Goal: Find specific page/section: Find specific page/section

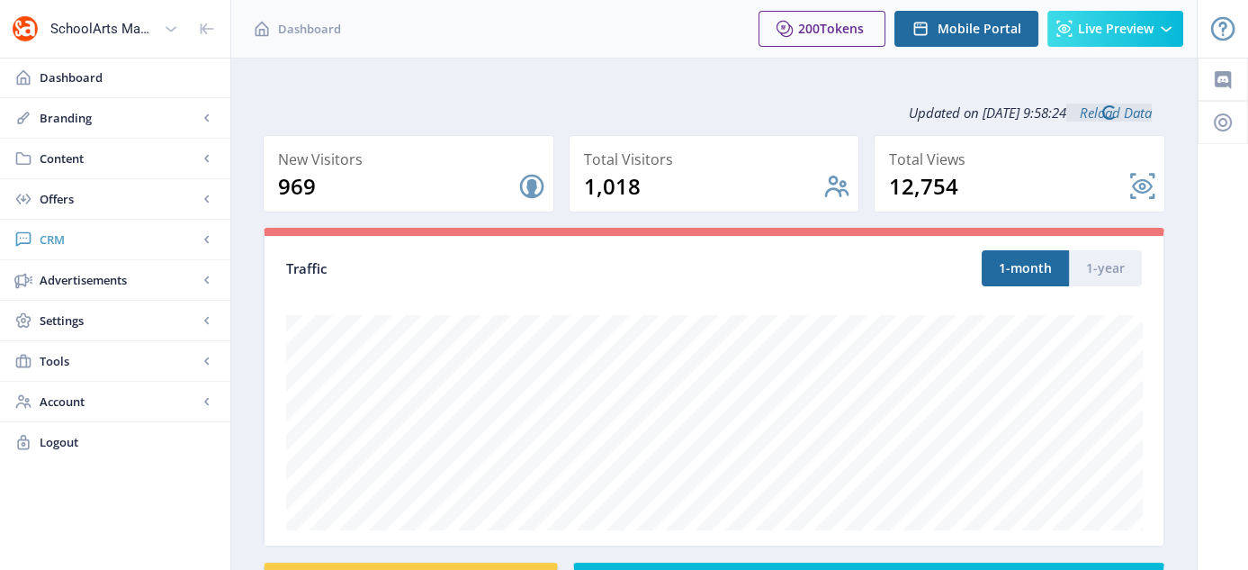
click at [49, 241] on span "CRM" at bounding box center [119, 239] width 158 height 18
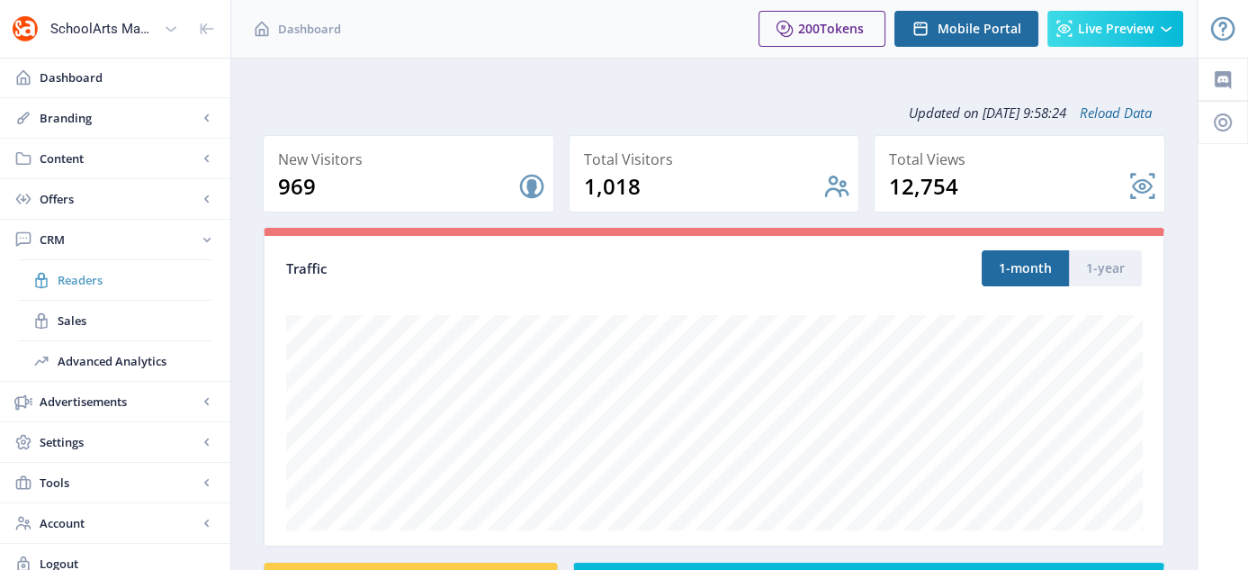
click at [103, 284] on span "Readers" at bounding box center [135, 280] width 155 height 18
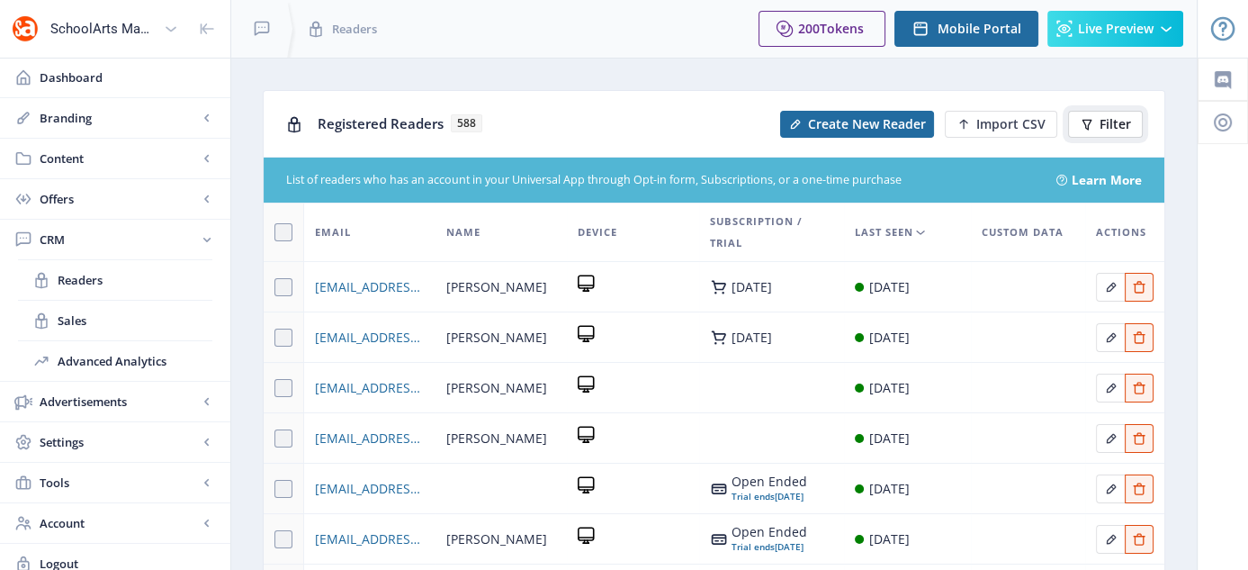
click at [1097, 116] on button "Filter" at bounding box center [1105, 124] width 75 height 27
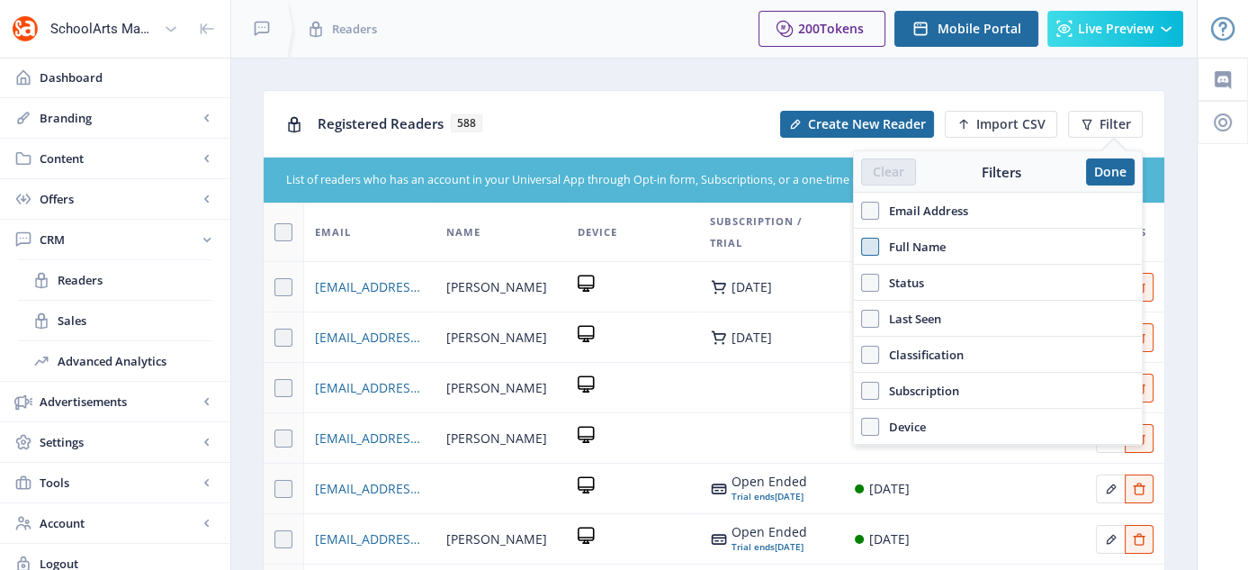
click at [867, 238] on span at bounding box center [870, 247] width 18 height 18
click at [862, 246] on input "Full Name" at bounding box center [861, 246] width 1 height 1
checkbox input "true"
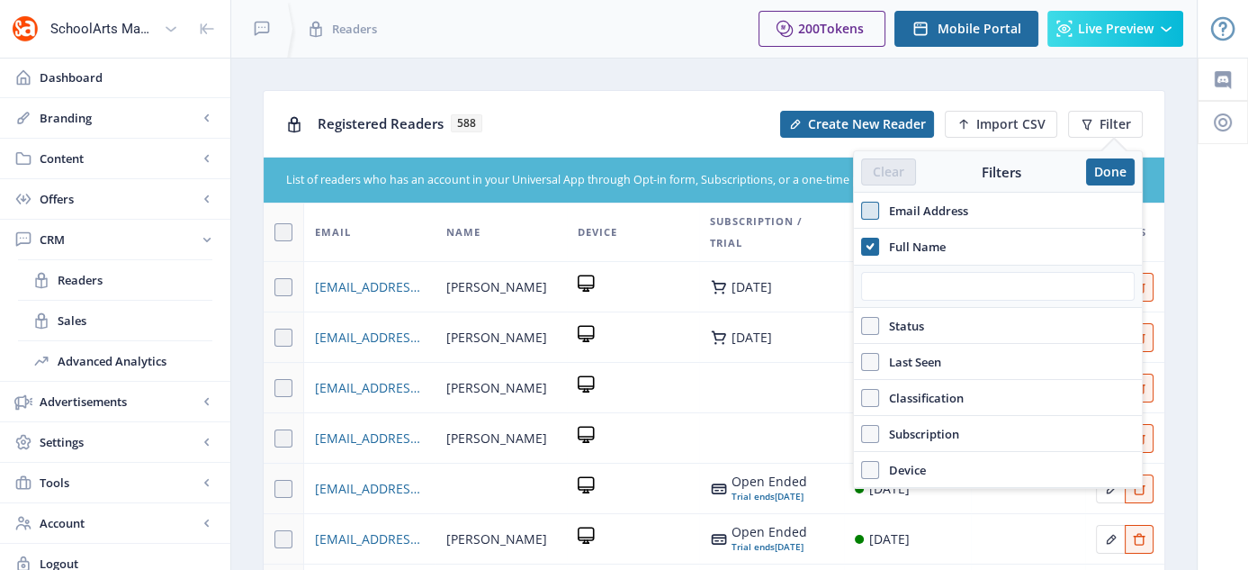
click at [868, 202] on span at bounding box center [870, 211] width 18 height 18
click at [862, 210] on input "Email Address" at bounding box center [861, 210] width 1 height 1
checkbox input "true"
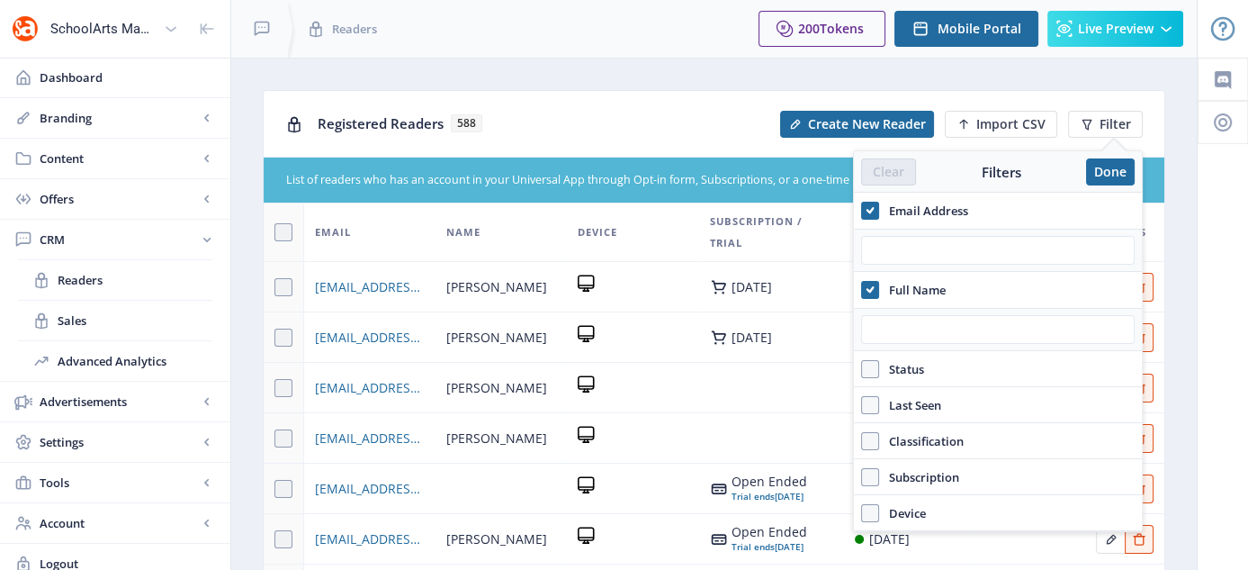
click at [881, 290] on span "Full Name" at bounding box center [912, 290] width 67 height 22
click at [862, 290] on input "Full Name" at bounding box center [861, 289] width 1 height 1
checkbox input "false"
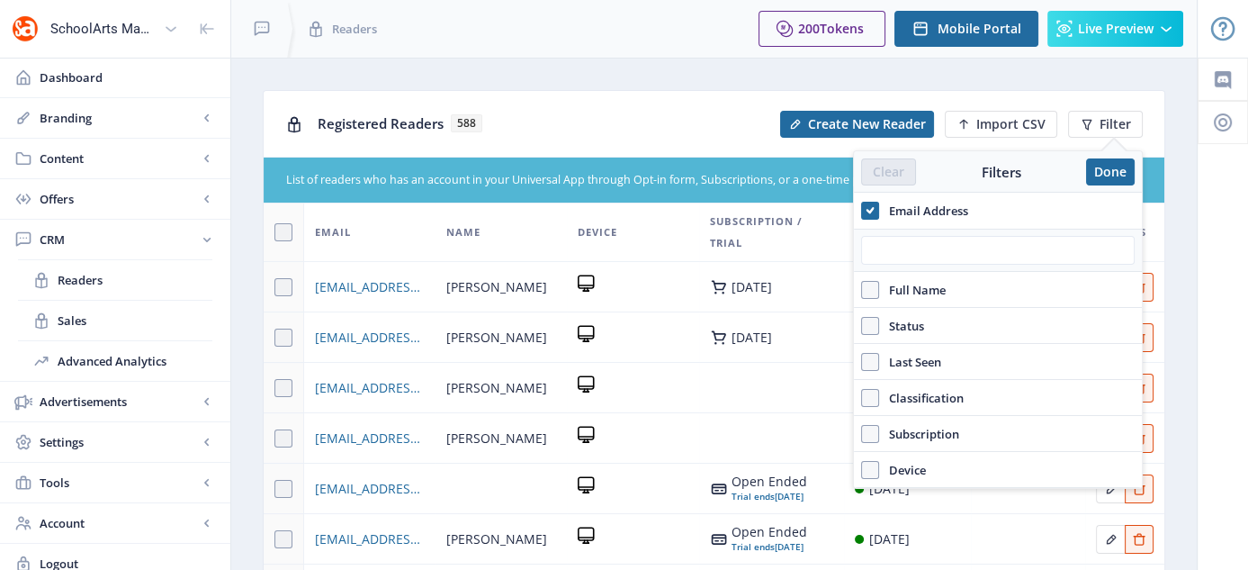
click at [911, 233] on div at bounding box center [998, 250] width 288 height 43
click at [910, 253] on input "text" at bounding box center [998, 250] width 274 height 29
paste input "[EMAIL_ADDRESS][DOMAIN_NAME]"
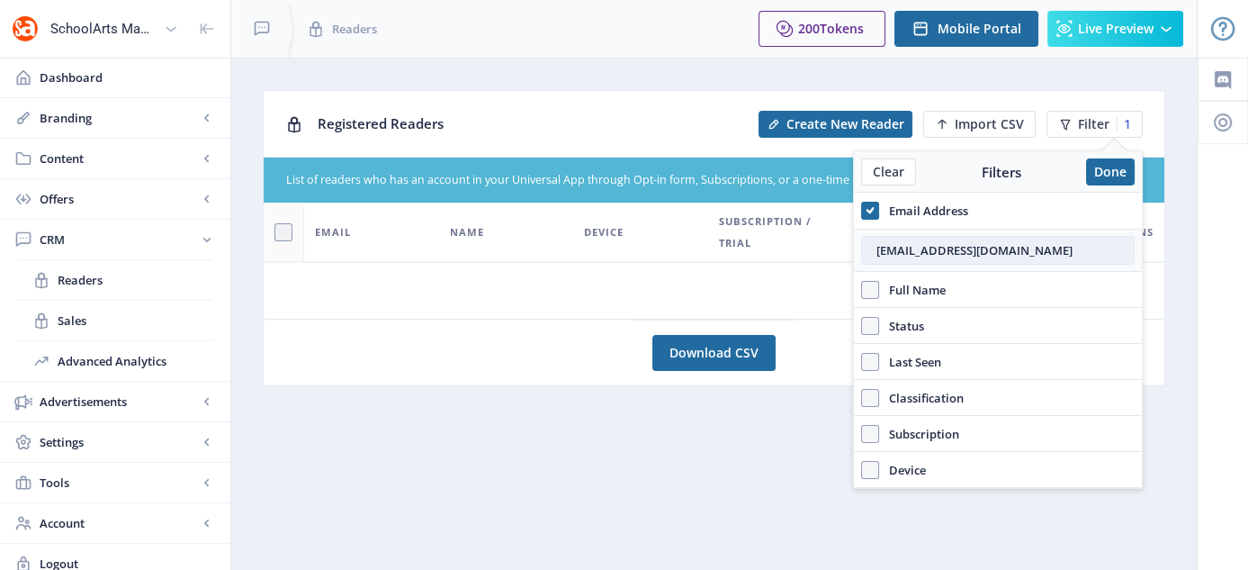
drag, startPoint x: 1006, startPoint y: 246, endPoint x: 875, endPoint y: 249, distance: 131.4
click at [875, 249] on input "[EMAIL_ADDRESS][DOMAIN_NAME]" at bounding box center [998, 250] width 274 height 29
type input "[EMAIL_ADDRESS][DOMAIN_NAME]"
